Goal: Information Seeking & Learning: Learn about a topic

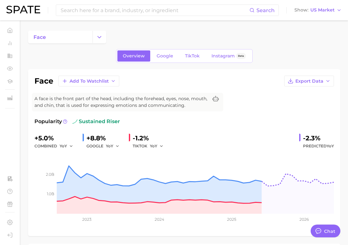
type textarea "x"
click at [127, 8] on input at bounding box center [154, 10] width 189 height 11
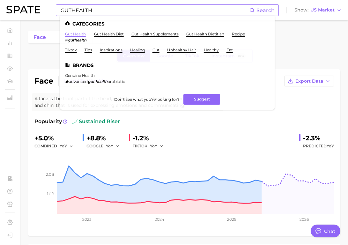
click at [70, 35] on link "gut health" at bounding box center [75, 34] width 21 height 5
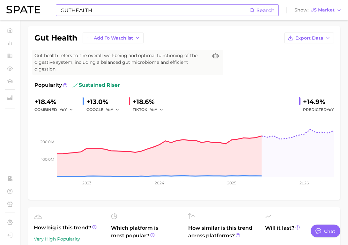
scroll to position [42, 0]
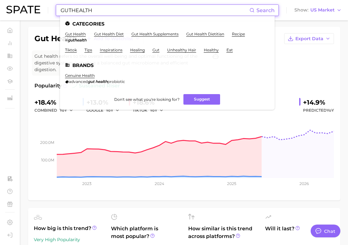
click at [87, 12] on input "GUTHEALTH" at bounding box center [154, 10] width 189 height 11
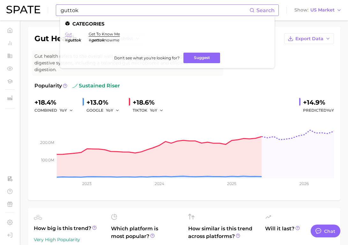
click at [68, 34] on link "gut" at bounding box center [68, 34] width 7 height 5
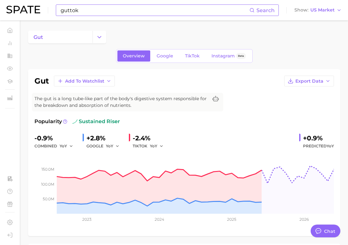
click at [81, 10] on input "guttok" at bounding box center [154, 10] width 189 height 11
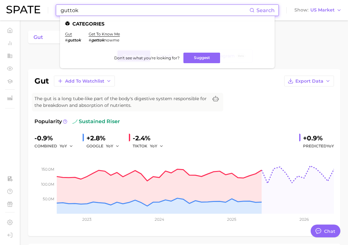
click at [81, 10] on input "guttok" at bounding box center [154, 10] width 189 height 11
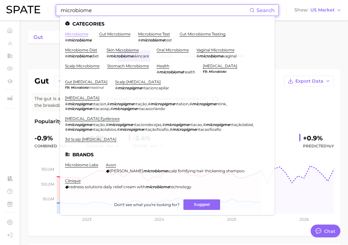
type input "microbiome"
click at [79, 33] on link "microbiome" at bounding box center [76, 34] width 23 height 5
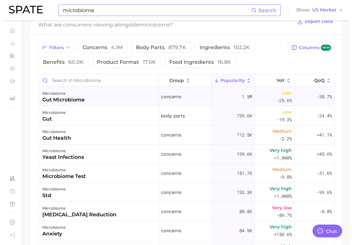
scroll to position [331, 0]
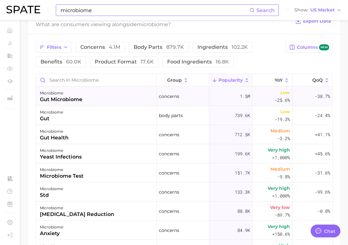
click at [77, 100] on div "gut microbiome" at bounding box center [61, 100] width 42 height 8
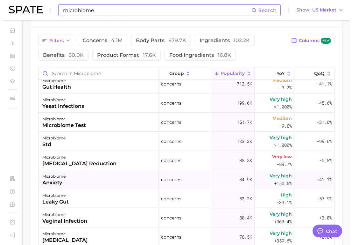
scroll to position [45, 0]
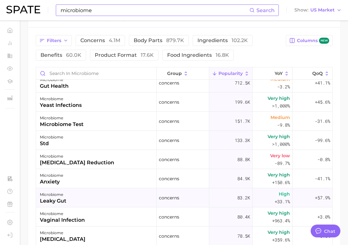
click at [129, 198] on div "microbiome leaky gut" at bounding box center [96, 197] width 120 height 19
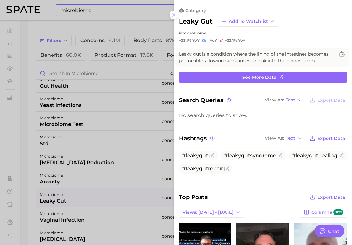
scroll to position [0, 0]
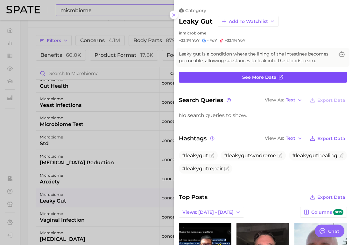
click at [239, 78] on link "See more data" at bounding box center [263, 77] width 168 height 11
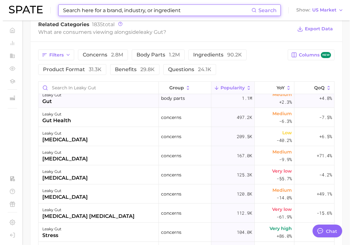
scroll to position [4, 0]
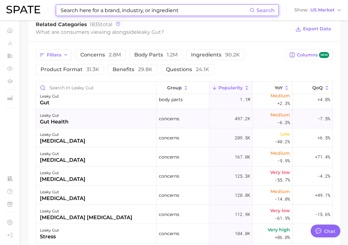
click at [79, 121] on div "leaky gut gut health" at bounding box center [96, 118] width 120 height 19
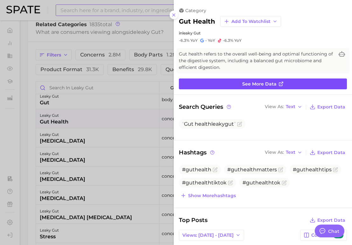
scroll to position [0, 0]
click at [224, 87] on link "See more data" at bounding box center [263, 83] width 168 height 11
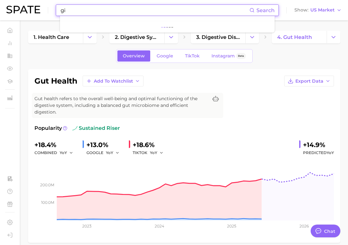
type input "g"
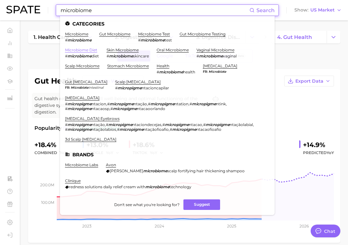
type input "microbiome"
click at [92, 48] on link "microbiome diet" at bounding box center [81, 49] width 32 height 5
